Goal: Navigation & Orientation: Find specific page/section

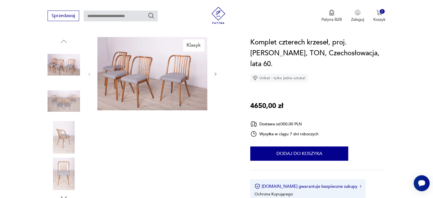
scroll to position [57, 0]
click at [214, 75] on icon "button" at bounding box center [215, 74] width 5 height 5
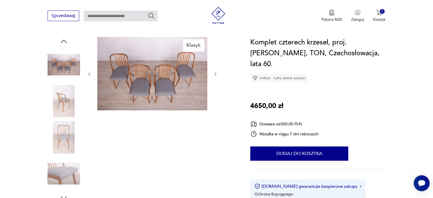
click at [214, 75] on icon "button" at bounding box center [215, 74] width 5 height 5
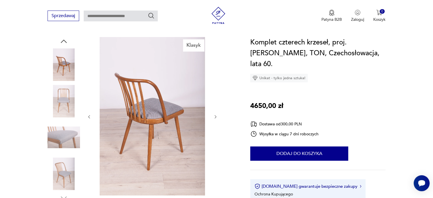
click at [216, 115] on icon "button" at bounding box center [215, 116] width 5 height 5
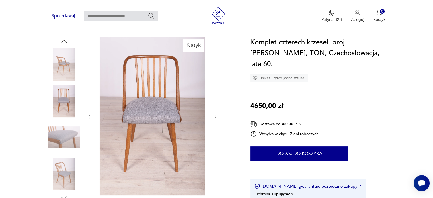
click at [216, 115] on icon "button" at bounding box center [215, 116] width 5 height 5
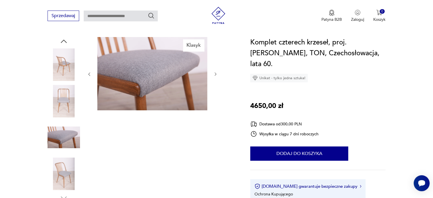
click at [214, 75] on icon "button" at bounding box center [215, 74] width 5 height 5
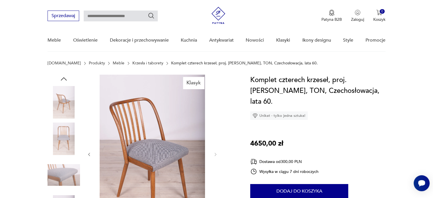
scroll to position [0, 0]
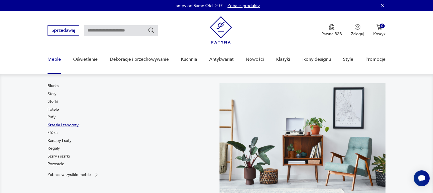
click at [59, 125] on link "Krzesła i taborety" at bounding box center [63, 126] width 31 height 6
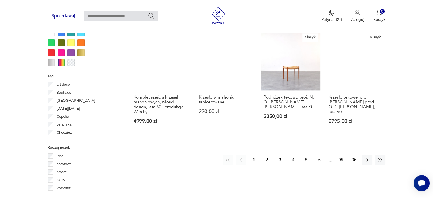
scroll to position [577, 0]
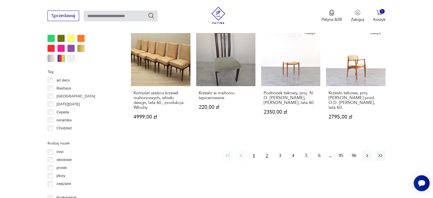
click at [266, 150] on button "2" at bounding box center [267, 155] width 10 height 10
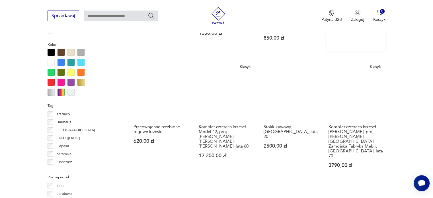
scroll to position [549, 0]
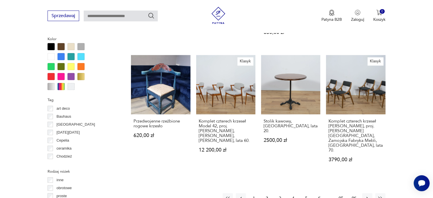
click at [279, 193] on button "3" at bounding box center [280, 198] width 10 height 10
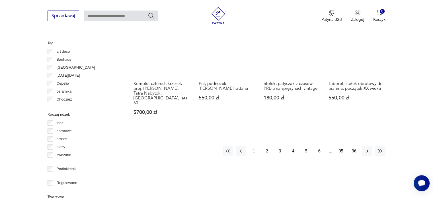
scroll to position [634, 0]
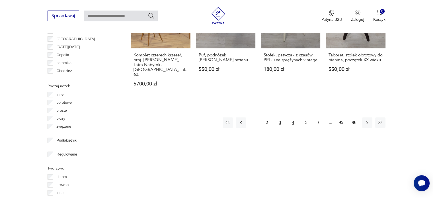
click at [293, 117] on button "4" at bounding box center [293, 122] width 10 height 10
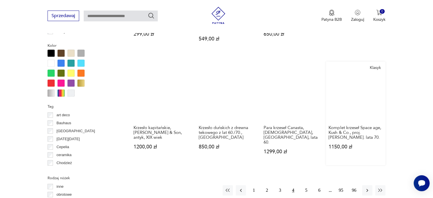
scroll to position [606, 0]
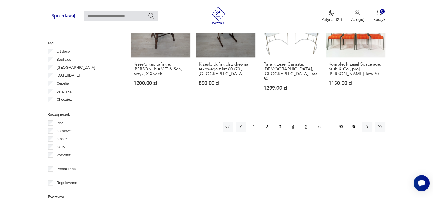
click at [306, 121] on button "5" at bounding box center [306, 126] width 10 height 10
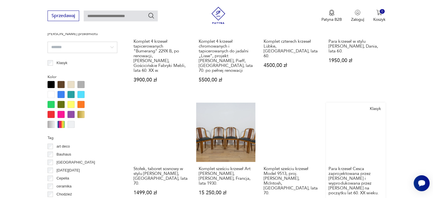
scroll to position [577, 0]
